Goal: Information Seeking & Learning: Learn about a topic

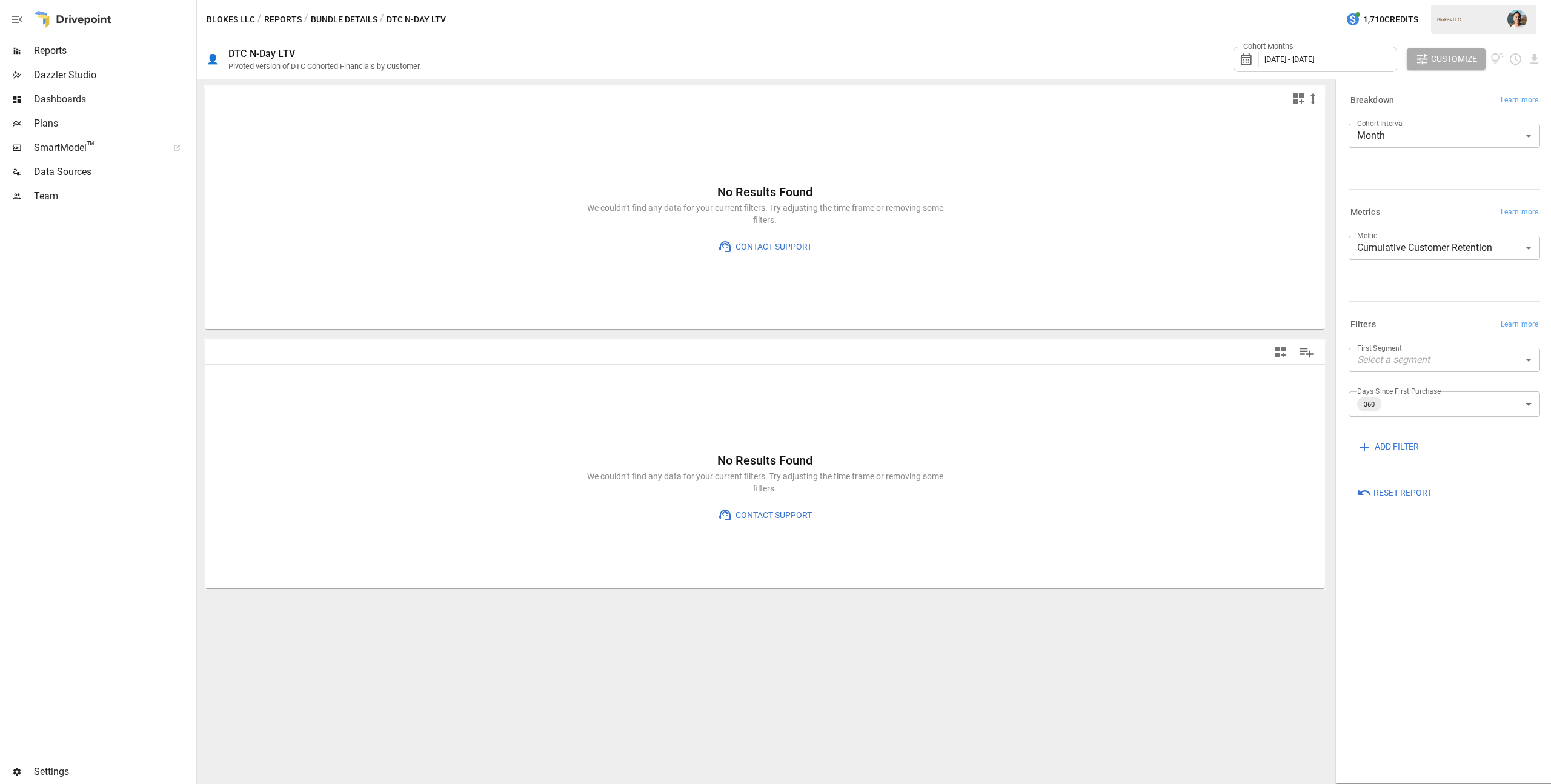
click at [111, 49] on span "Reports" at bounding box center [114, 51] width 160 height 15
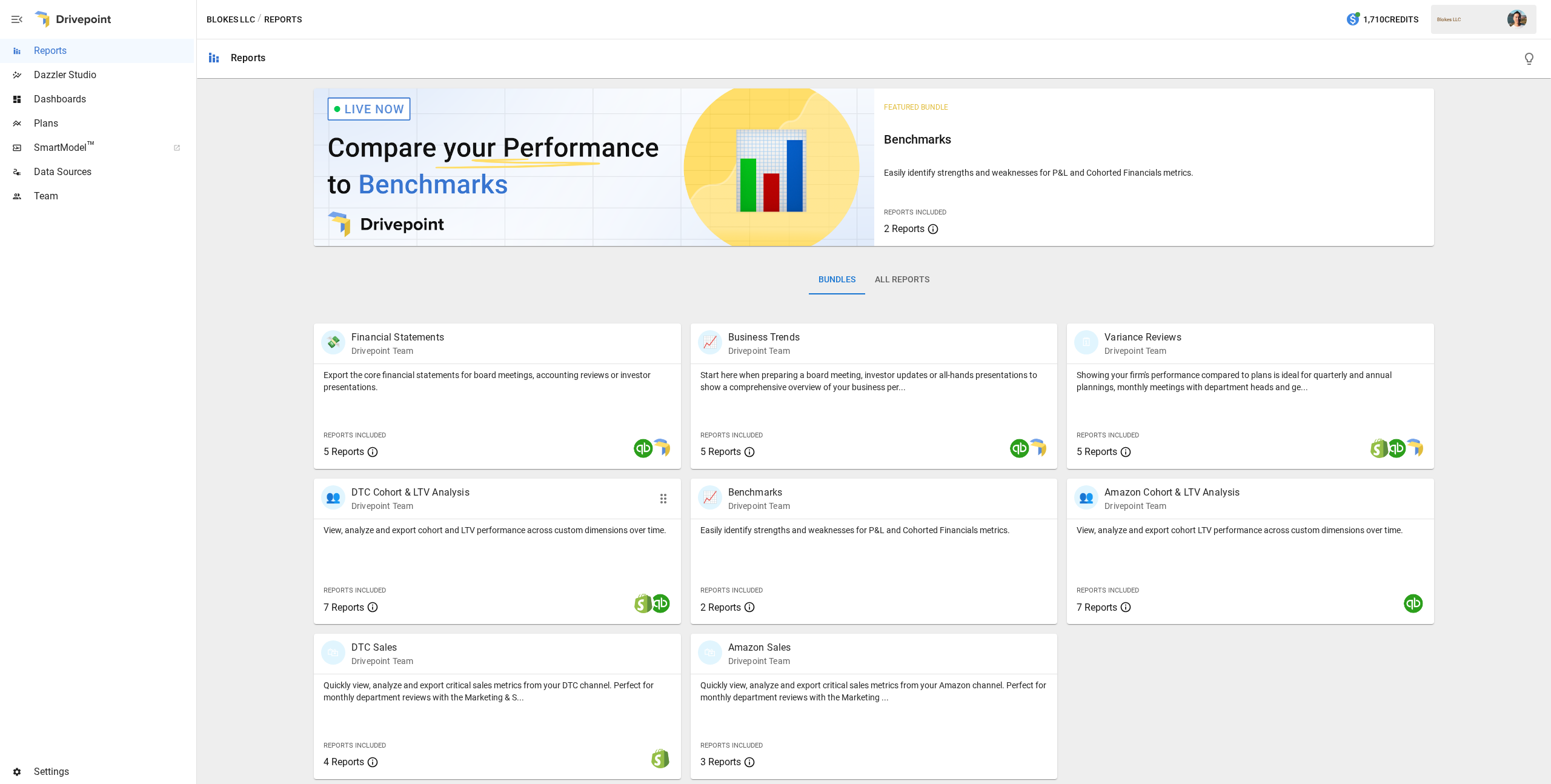
click at [506, 559] on div "View, analyze and export cohort and LTV performance across custom dimensions ov…" at bounding box center [497, 571] width 367 height 105
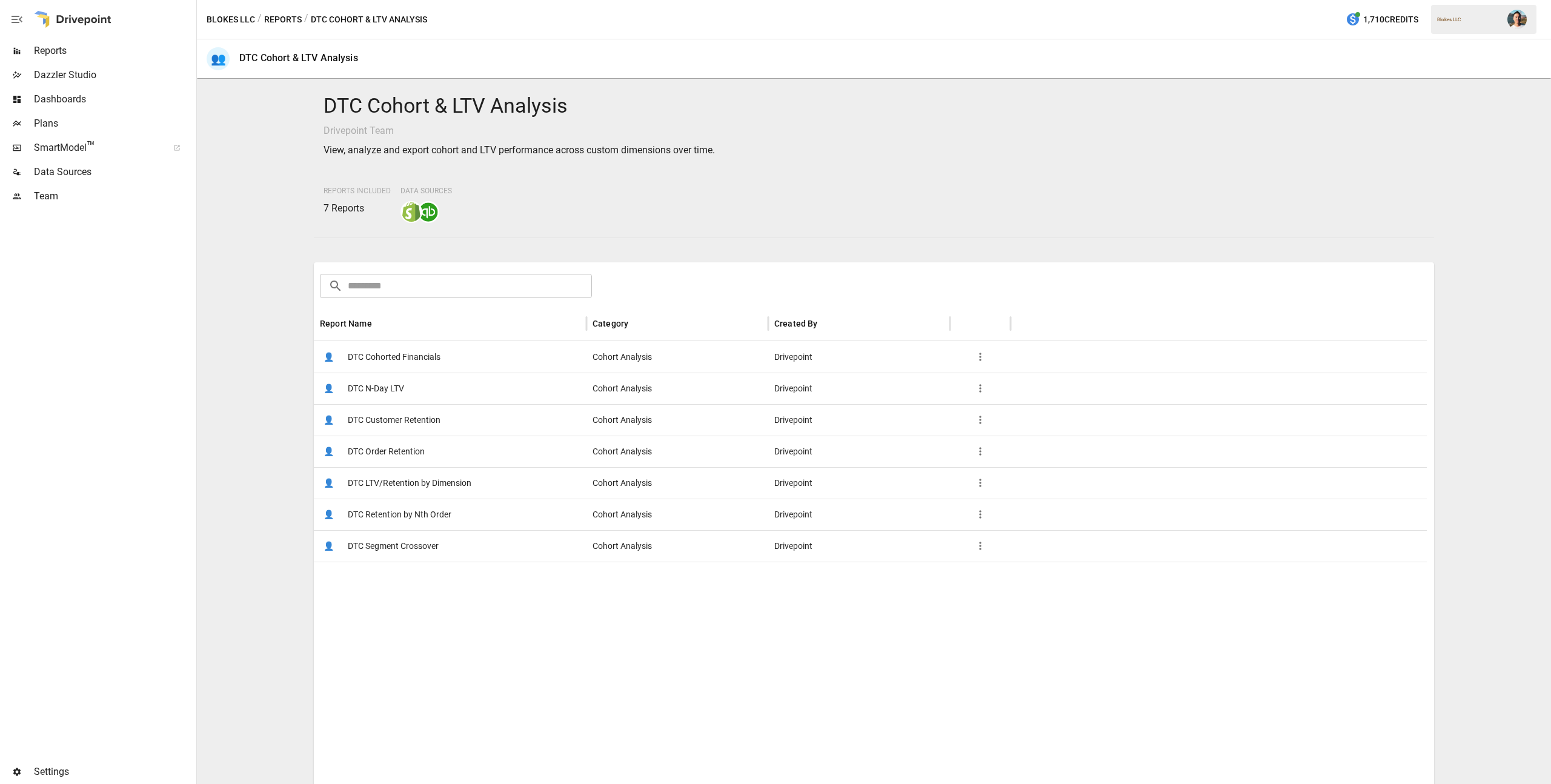
click at [440, 423] on span "DTC Customer Retention" at bounding box center [394, 420] width 93 height 31
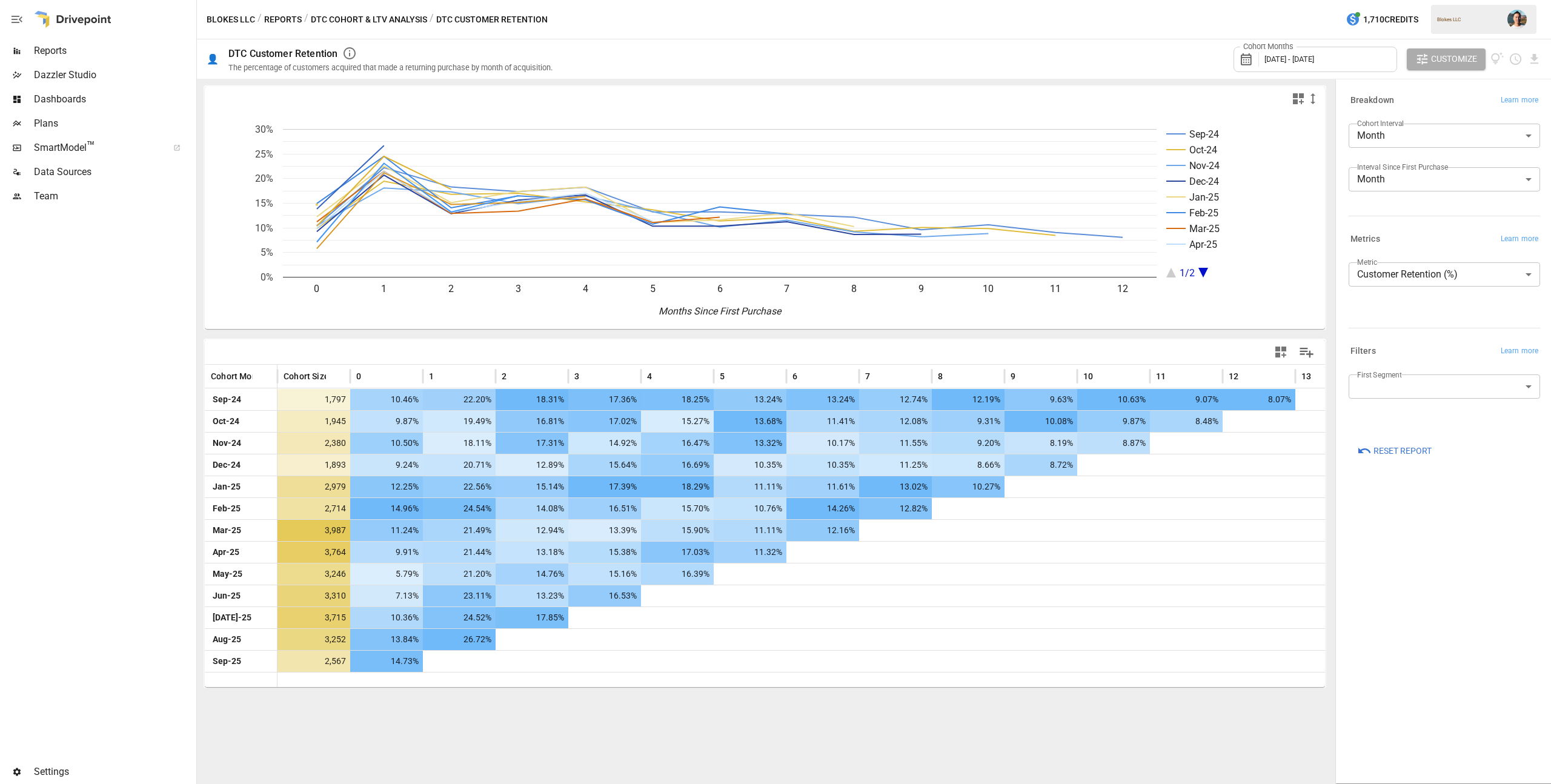
click at [1439, 0] on body "Reports Dazzler Studio Dashboards Plans SmartModel ™ Data Sources Team Settings…" at bounding box center [775, 0] width 1551 height 0
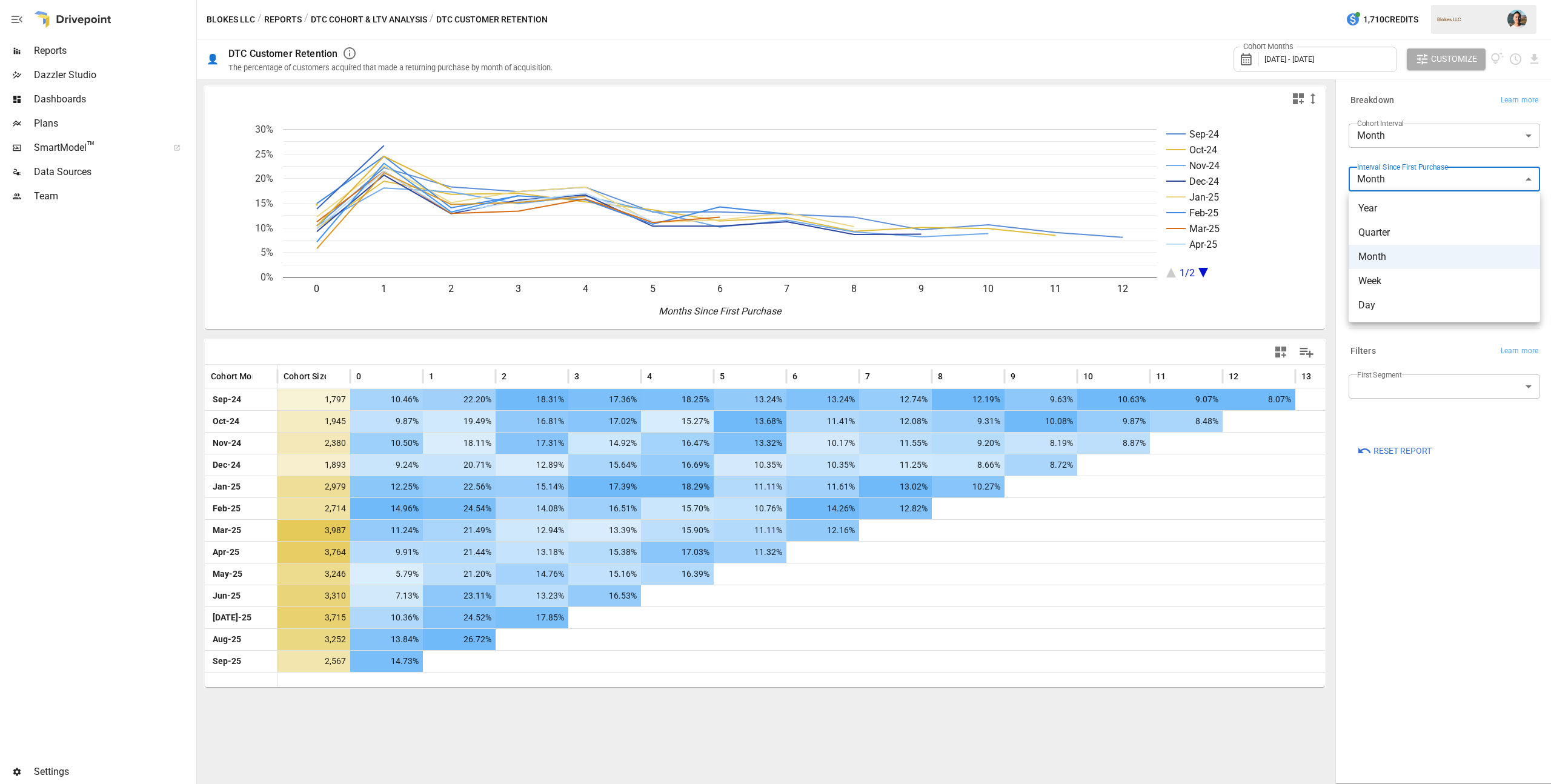
click at [1427, 211] on span "Year" at bounding box center [1444, 208] width 172 height 15
type input "****"
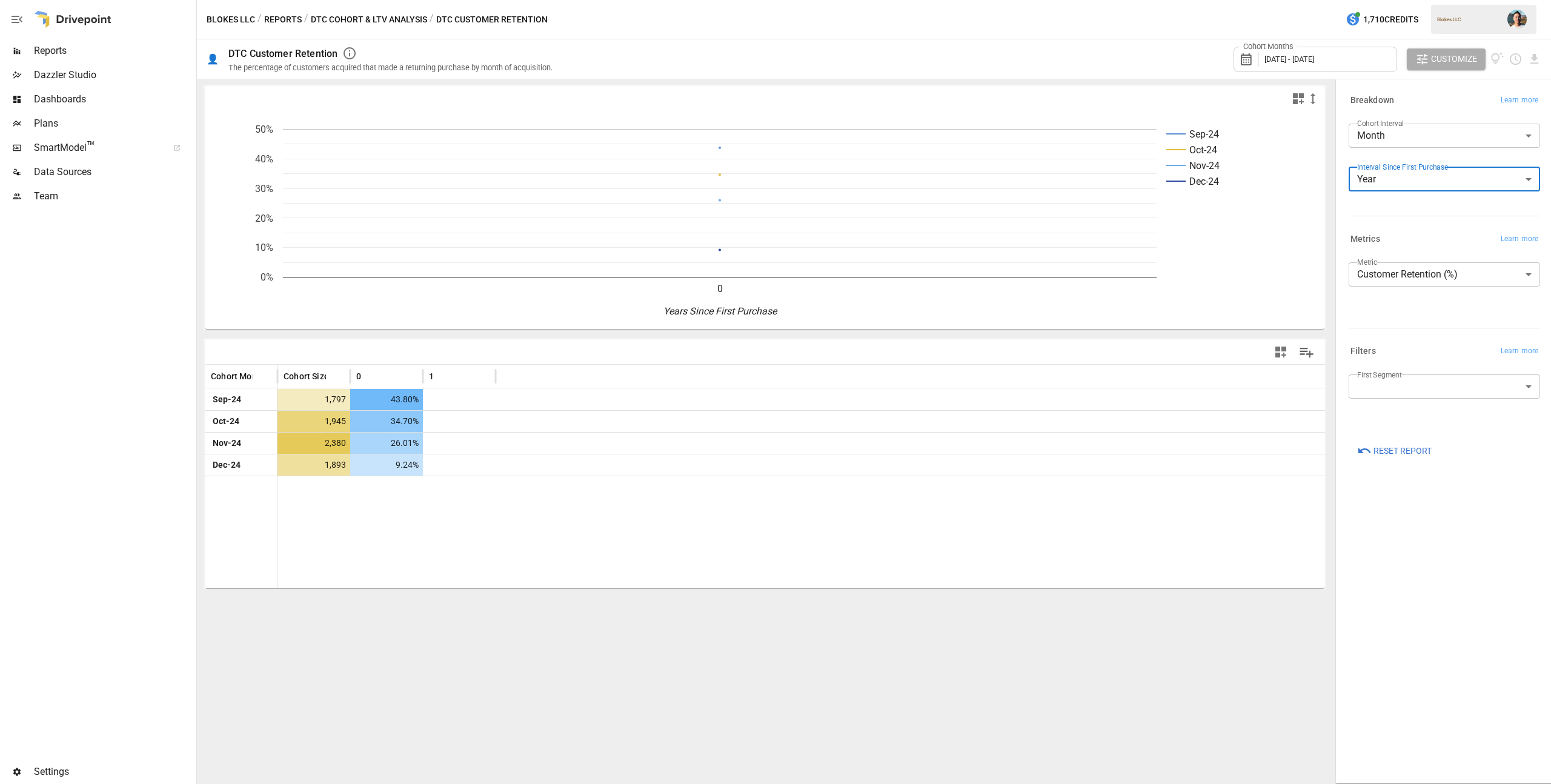
click at [292, 22] on button "Reports" at bounding box center [283, 20] width 37 height 15
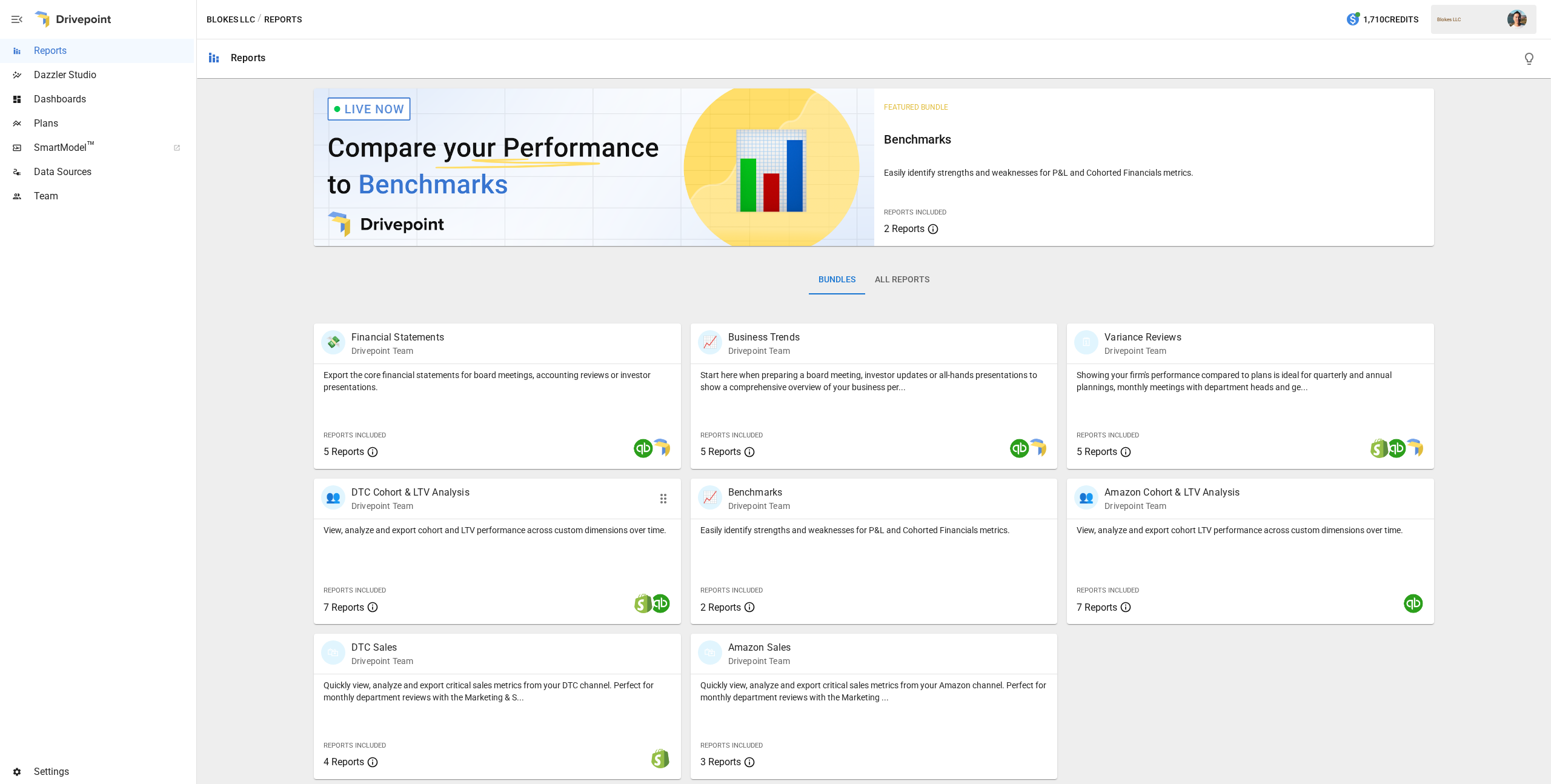
click at [514, 562] on div "View, analyze and export cohort and LTV performance across custom dimensions ov…" at bounding box center [497, 571] width 367 height 105
